Goal: Submit feedback/report problem

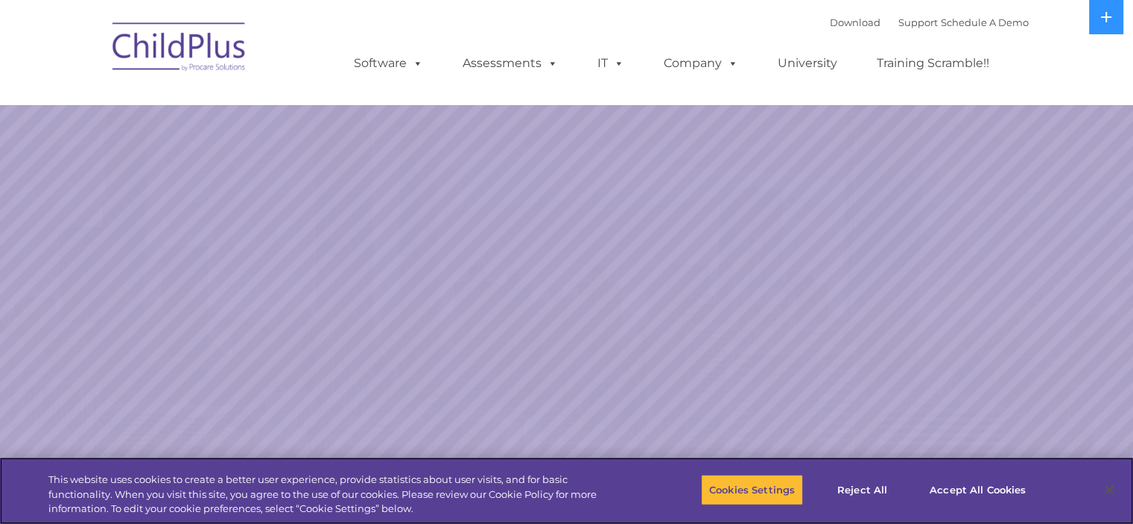
select select "MEDIUM"
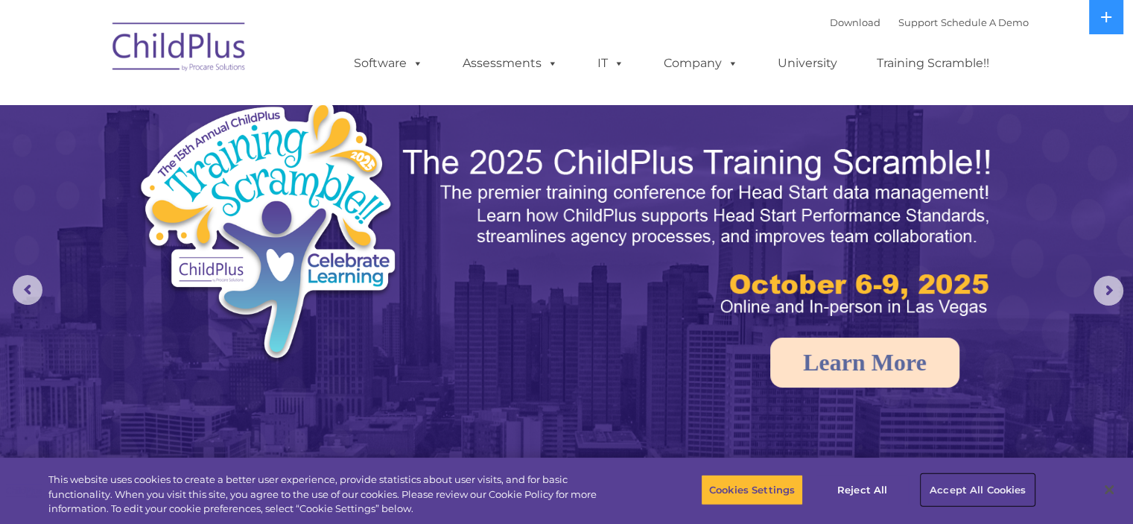
click at [982, 492] on button "Accept All Cookies" at bounding box center [978, 489] width 112 height 31
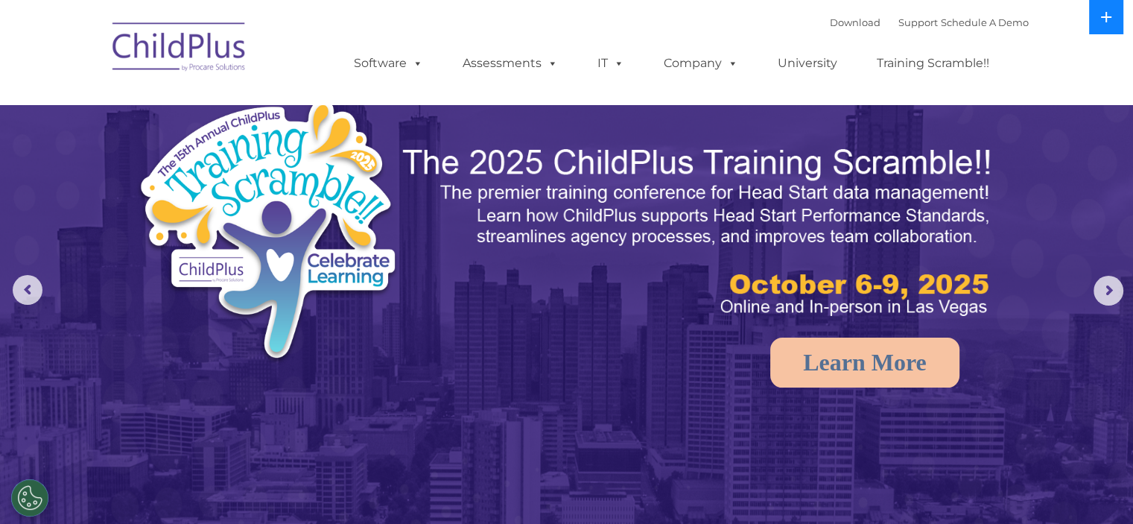
click at [1113, 17] on button at bounding box center [1106, 17] width 34 height 34
